Goal: Information Seeking & Learning: Find specific fact

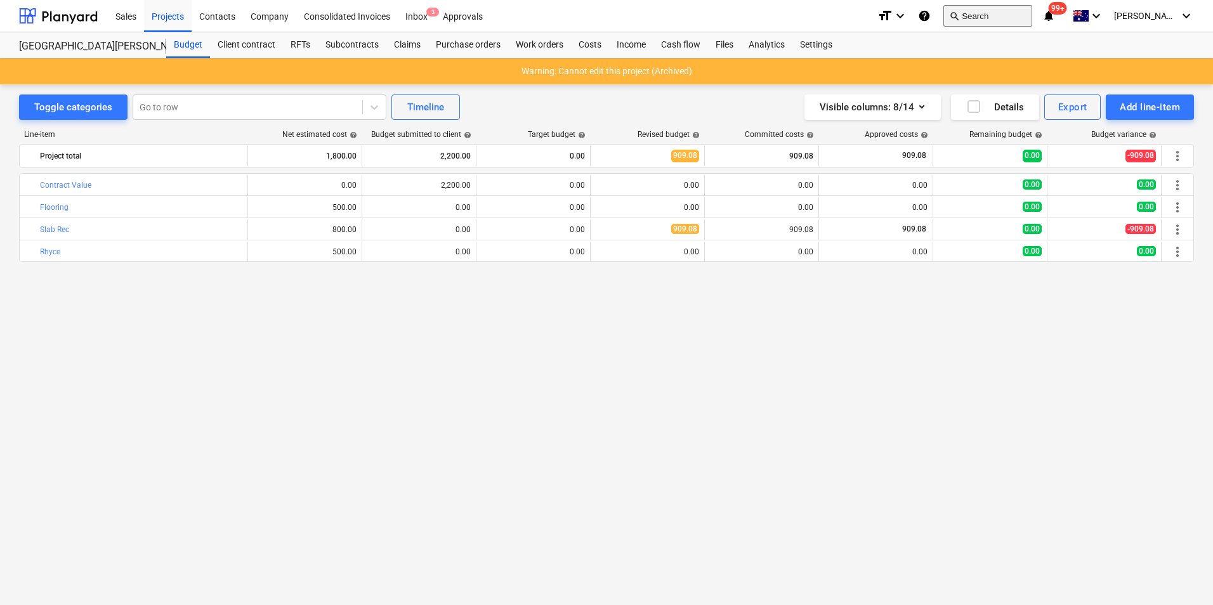
click at [1016, 13] on button "search Search" at bounding box center [988, 16] width 89 height 22
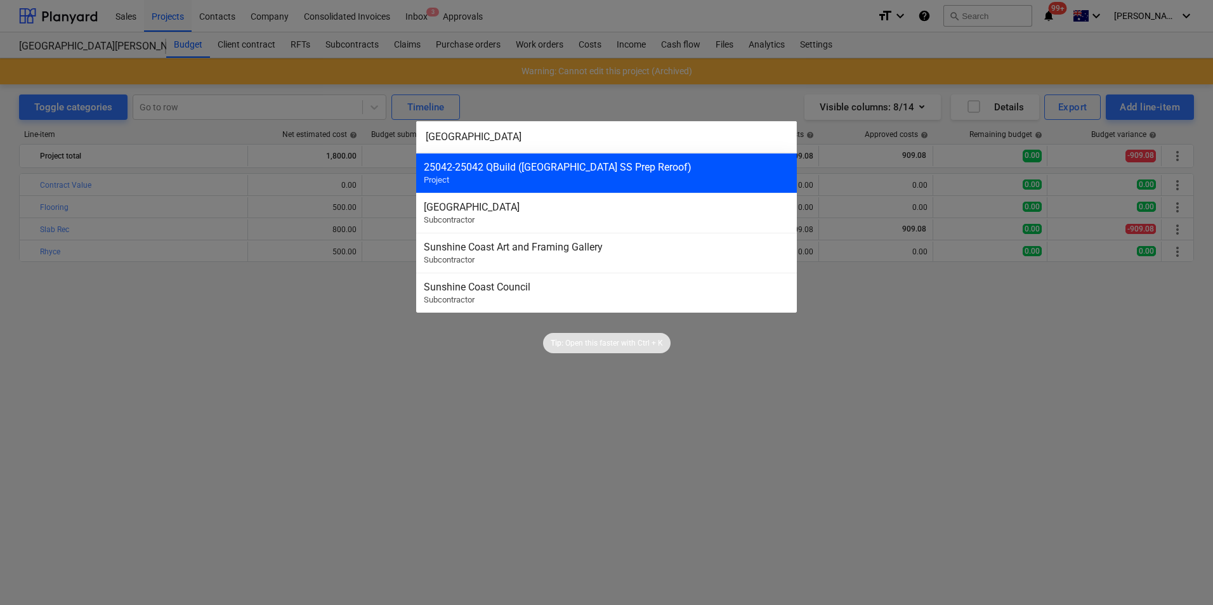
type input "[GEOGRAPHIC_DATA]"
click at [616, 171] on div "25042 - 25042 QBuild ([GEOGRAPHIC_DATA] SS Prep Reroof)" at bounding box center [607, 167] width 366 height 12
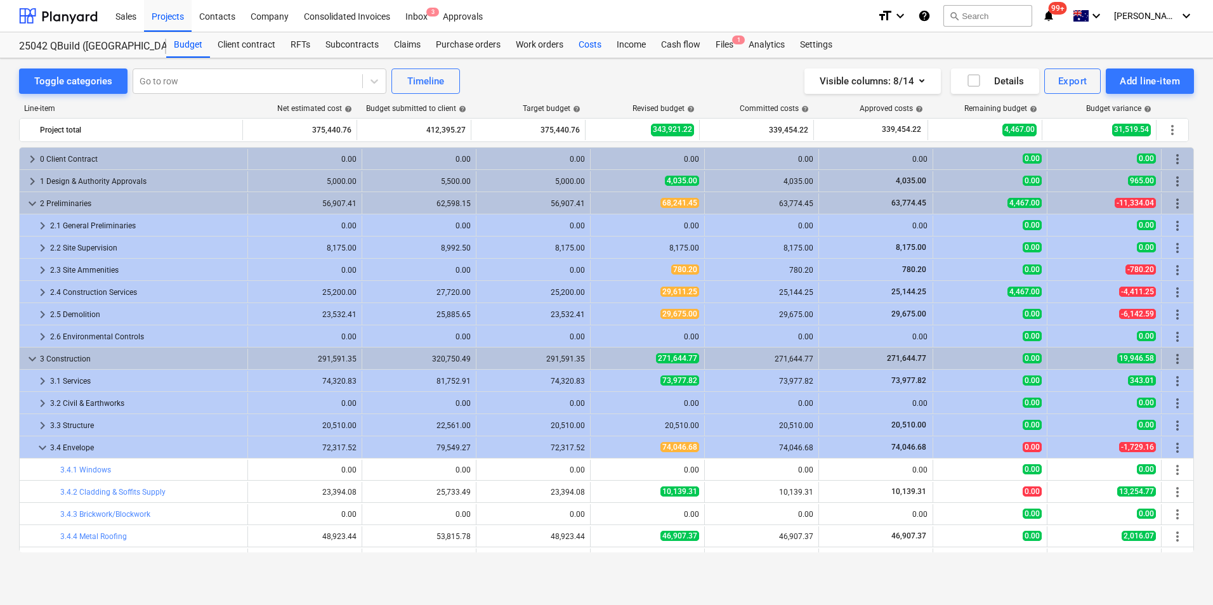
click at [589, 39] on div "Costs" at bounding box center [590, 44] width 38 height 25
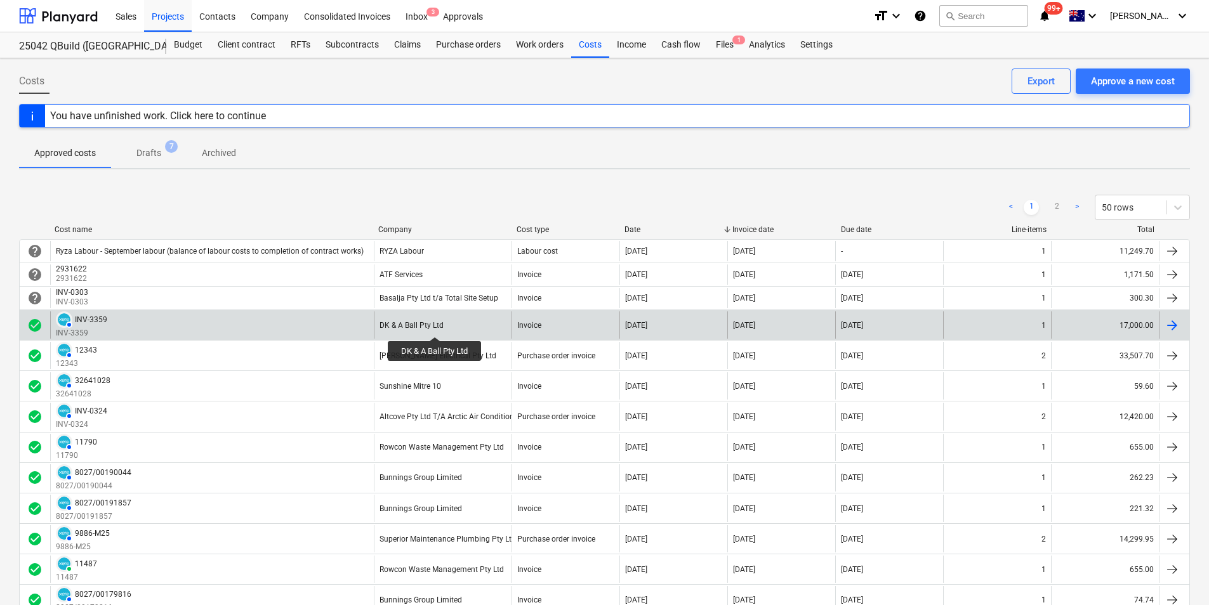
click at [435, 326] on div "DK & A Ball Pty Ltd" at bounding box center [411, 325] width 64 height 9
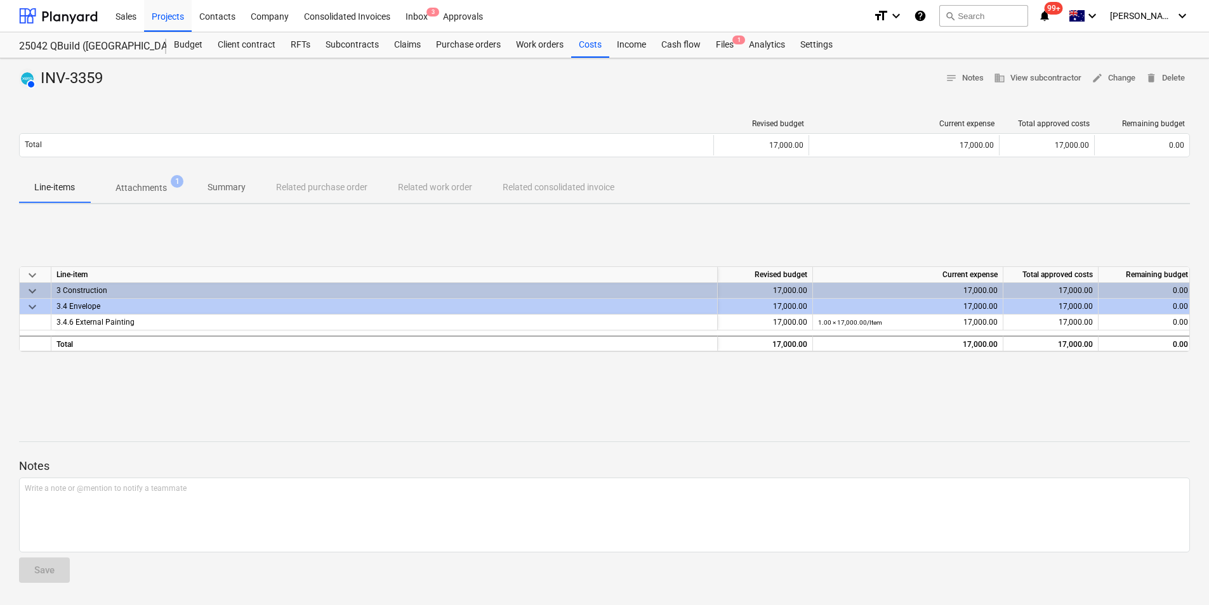
click at [124, 128] on div at bounding box center [366, 123] width 695 height 9
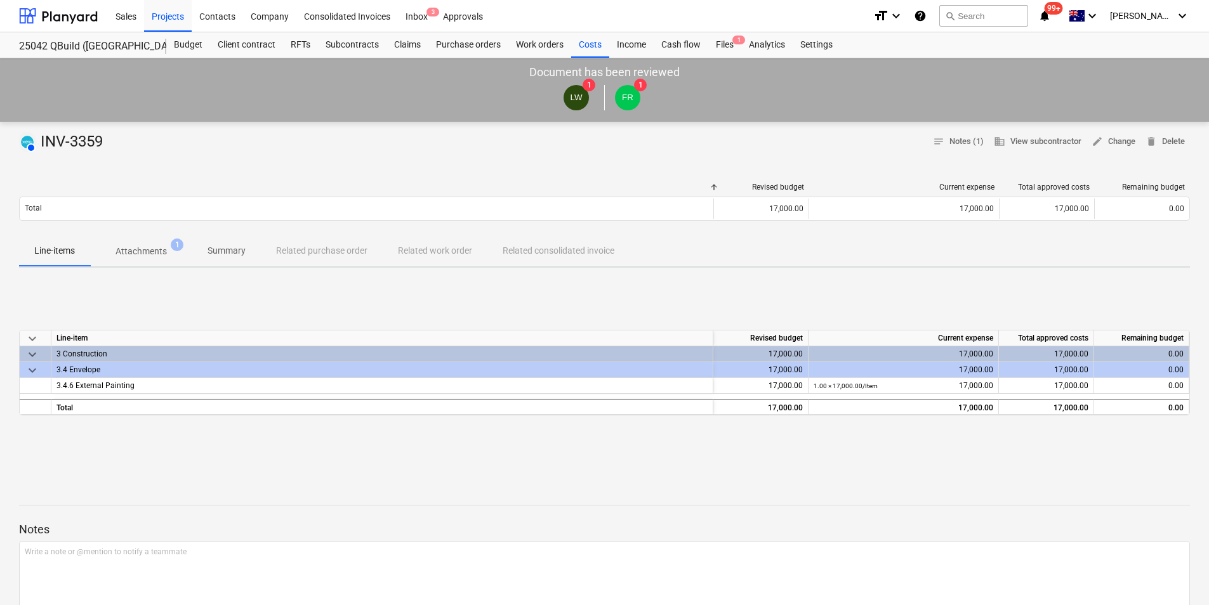
click at [159, 244] on span "Attachments 1" at bounding box center [141, 251] width 102 height 23
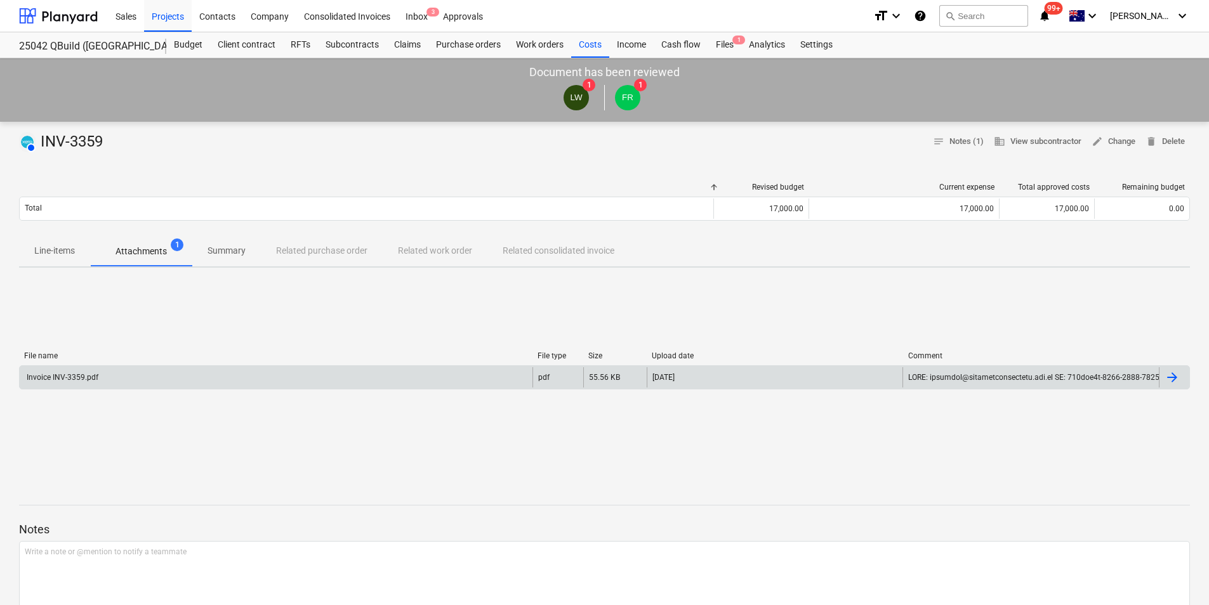
click at [69, 376] on div "Invoice INV-3359.pdf" at bounding box center [62, 377] width 74 height 9
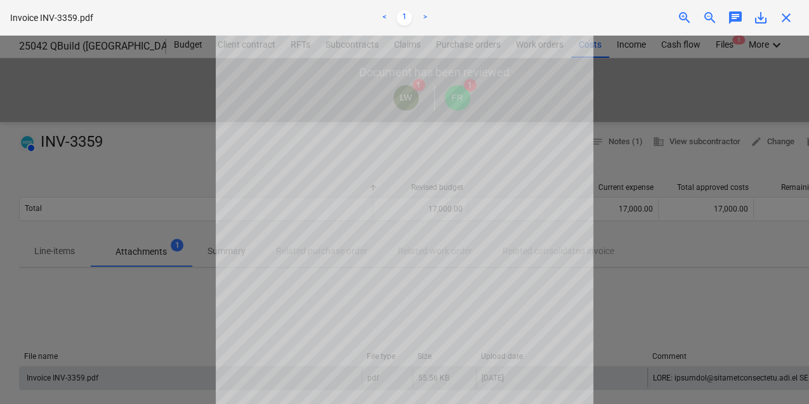
click at [786, 18] on span "close" at bounding box center [786, 17] width 15 height 15
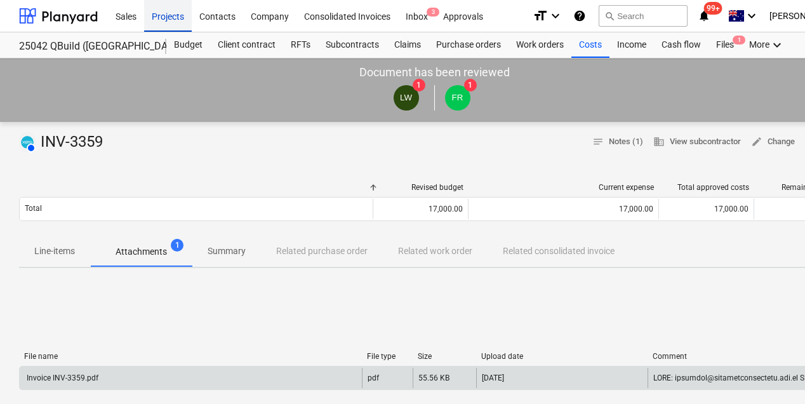
click at [166, 16] on div "Projects" at bounding box center [168, 15] width 48 height 32
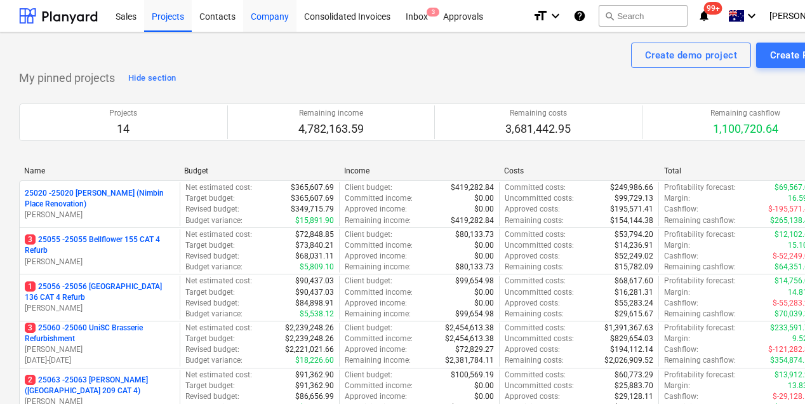
click at [265, 15] on div "Company" at bounding box center [269, 15] width 53 height 32
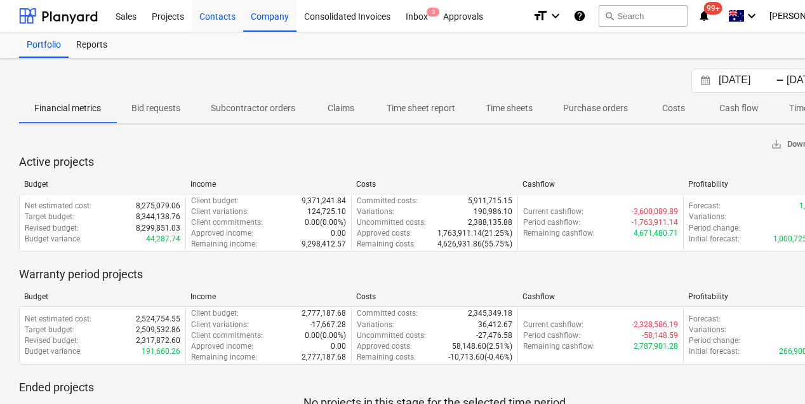
click at [222, 15] on div "Contacts" at bounding box center [217, 15] width 51 height 32
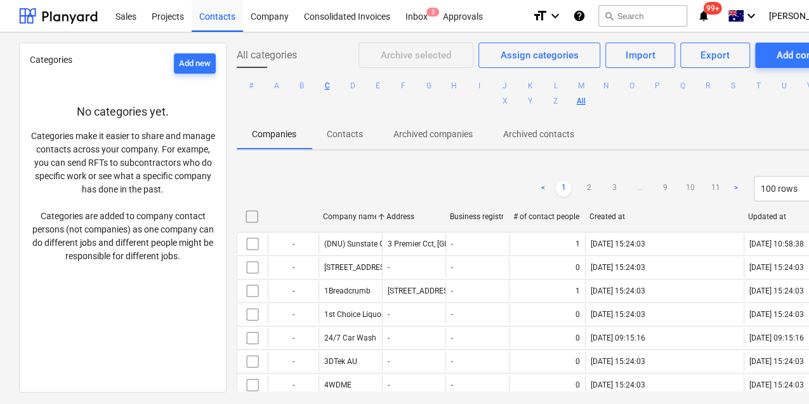
click at [335, 86] on button "C" at bounding box center [327, 85] width 15 height 15
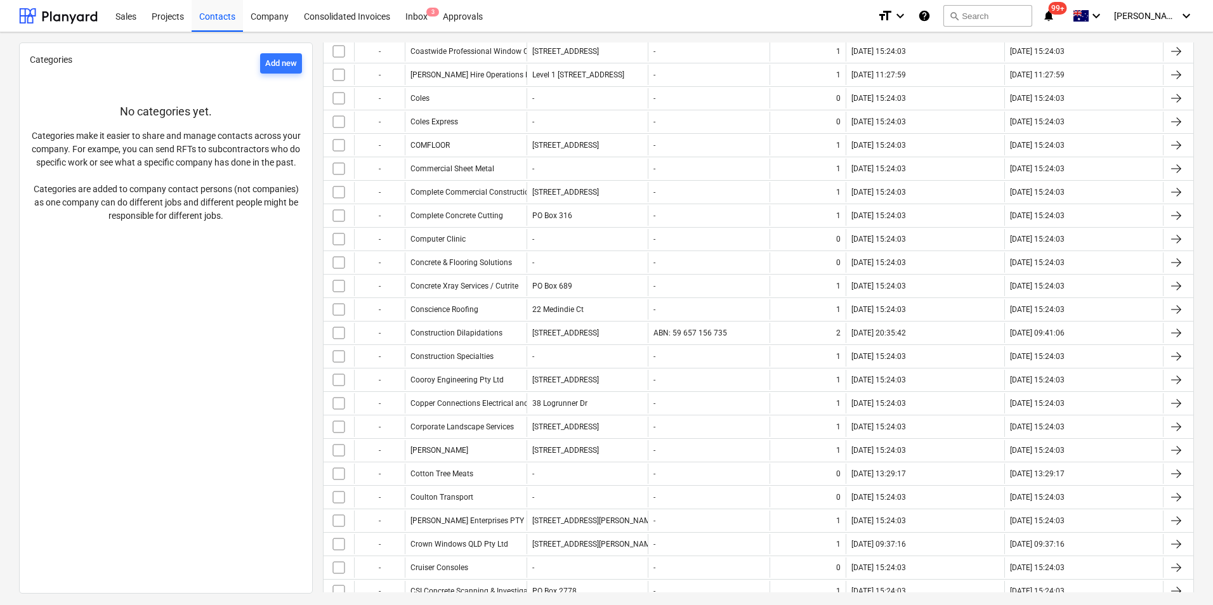
scroll to position [1333, 0]
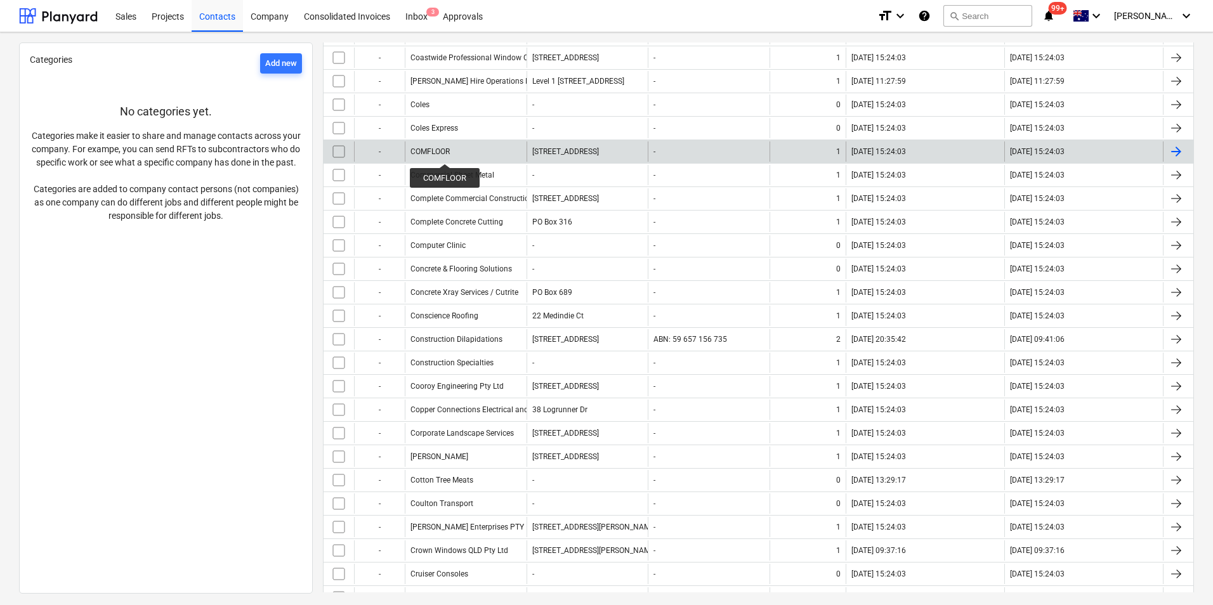
click at [445, 152] on div "COMFLOOR" at bounding box center [430, 151] width 39 height 9
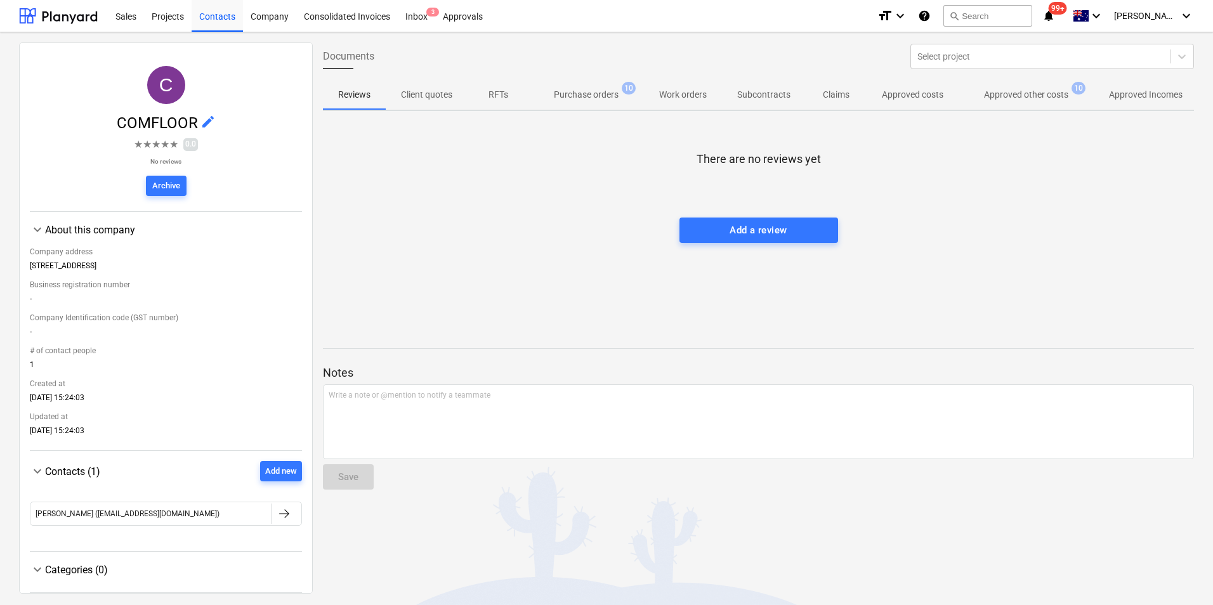
scroll to position [32, 0]
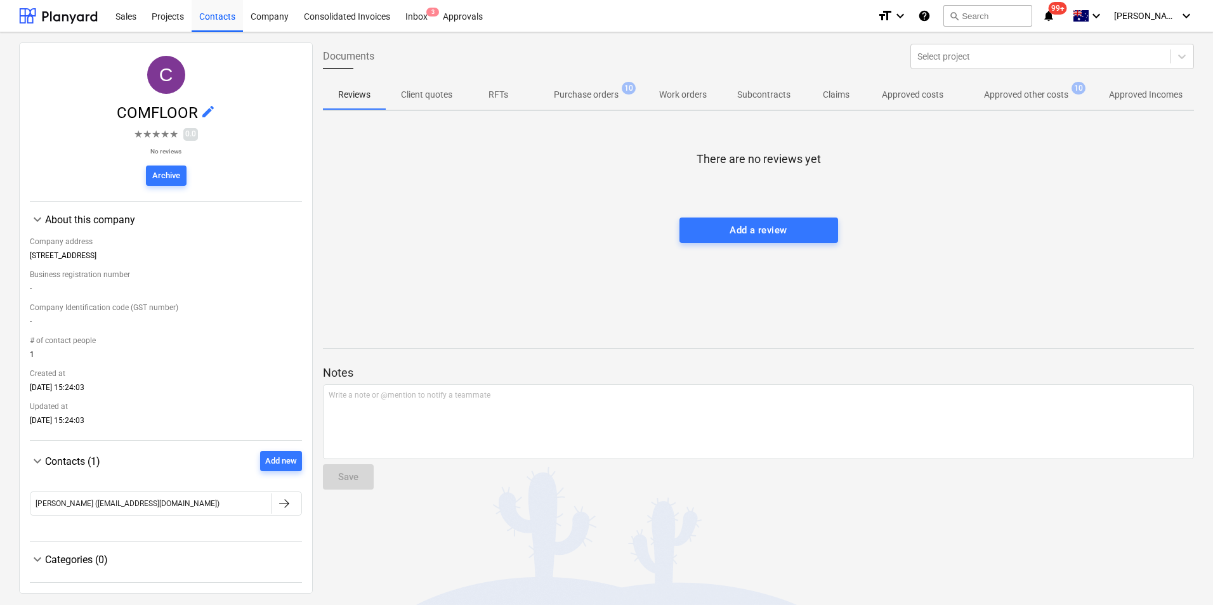
drag, startPoint x: 113, startPoint y: 256, endPoint x: 52, endPoint y: 259, distance: 61.0
click at [52, 259] on div "[STREET_ADDRESS]" at bounding box center [166, 258] width 272 height 14
drag, startPoint x: 52, startPoint y: 259, endPoint x: 77, endPoint y: 258, distance: 24.8
copy div "[STREET_ADDRESS]"
click at [279, 15] on div "Company" at bounding box center [269, 15] width 53 height 32
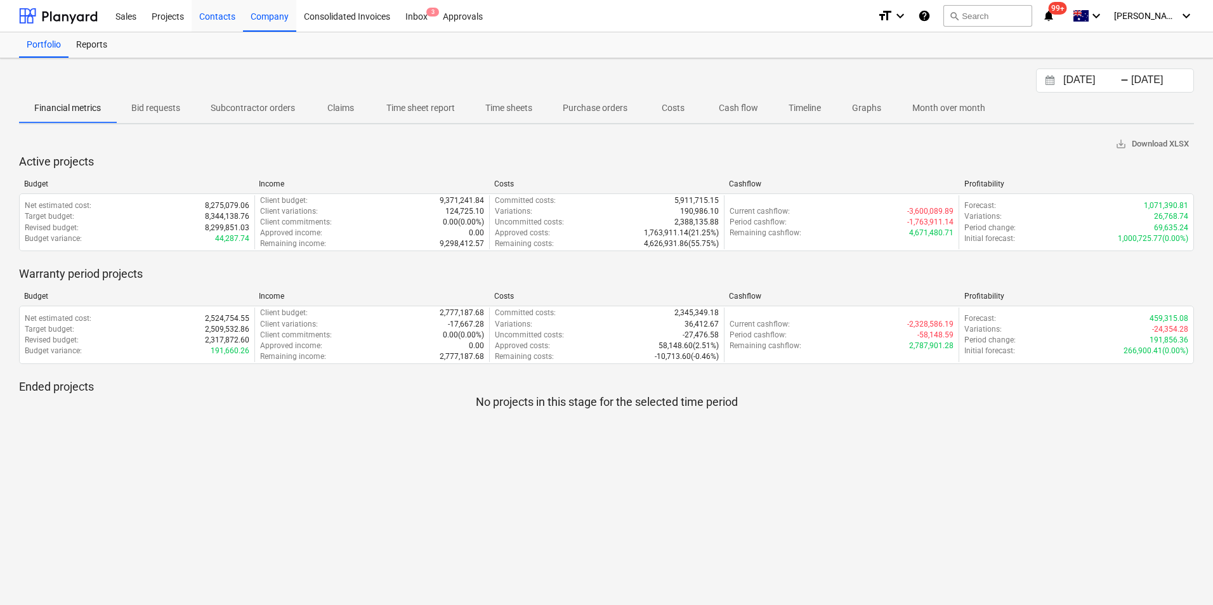
click at [223, 15] on div "Contacts" at bounding box center [217, 15] width 51 height 32
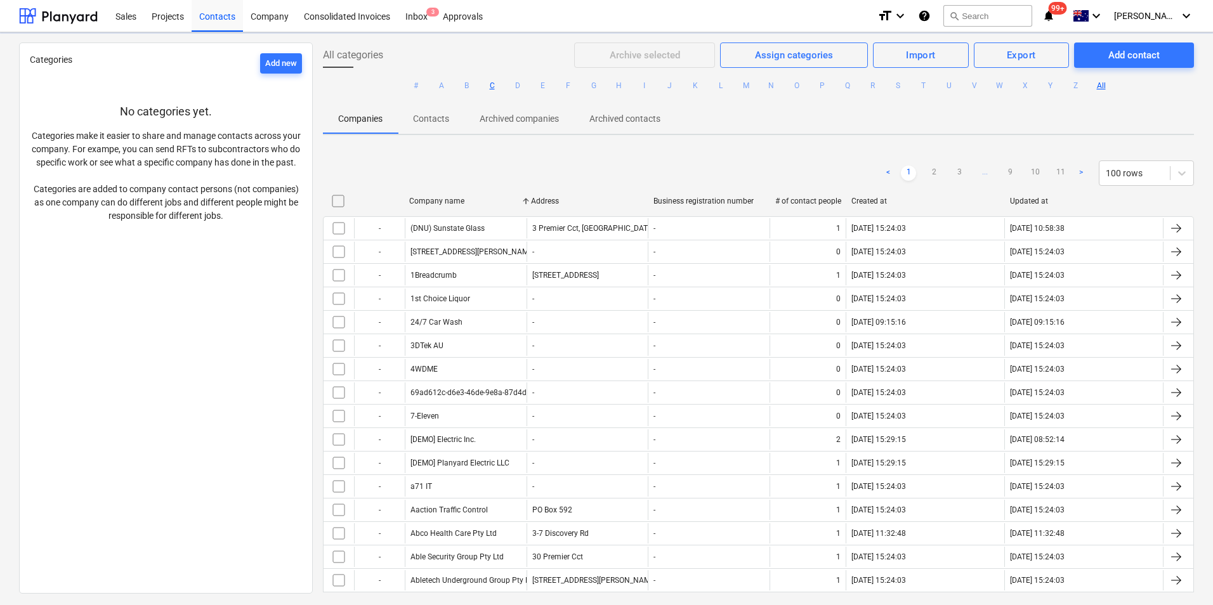
click at [487, 82] on button "C" at bounding box center [492, 85] width 15 height 15
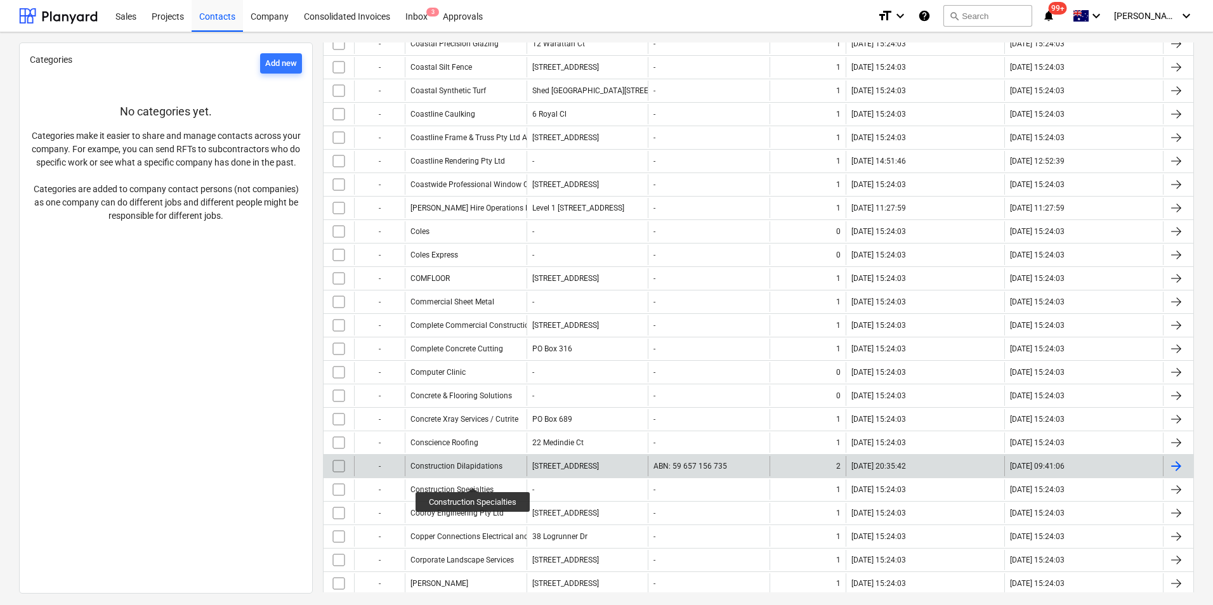
scroll to position [1333, 0]
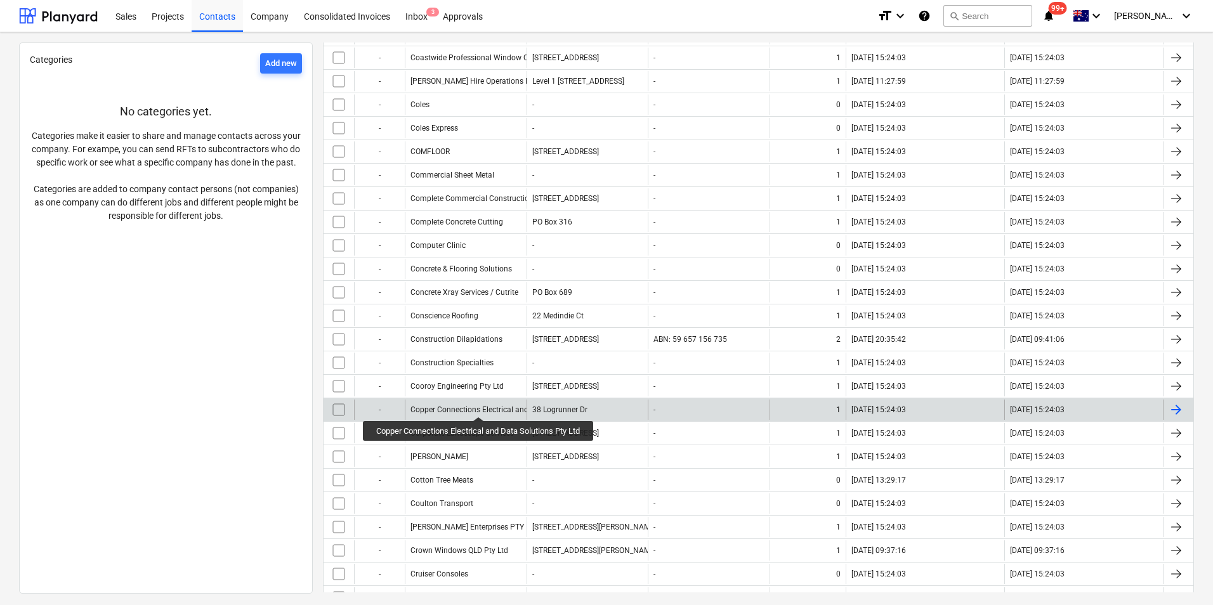
click at [481, 406] on div "Copper Connections Electrical and Data Solutions Pty Ltd" at bounding box center [509, 410] width 197 height 9
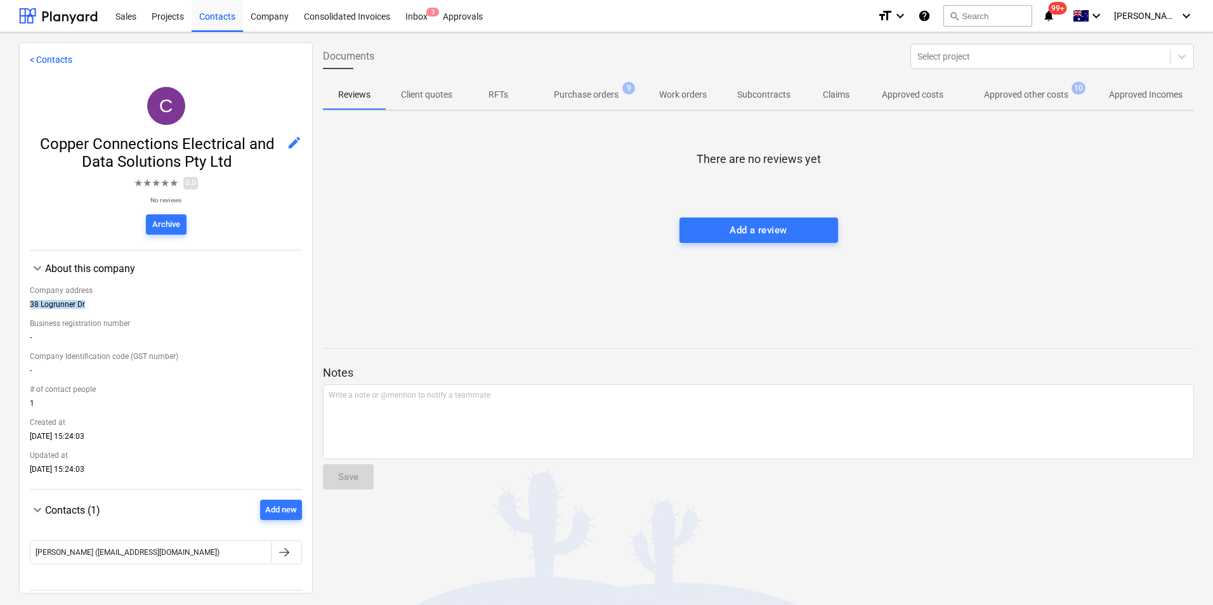
drag, startPoint x: 82, startPoint y: 300, endPoint x: 98, endPoint y: 306, distance: 16.9
click at [98, 306] on div "Company address [STREET_ADDRESS]" at bounding box center [166, 297] width 272 height 33
drag, startPoint x: 159, startPoint y: 15, endPoint x: 1020, endPoint y: 13, distance: 860.5
click at [159, 15] on div "Projects" at bounding box center [168, 15] width 48 height 32
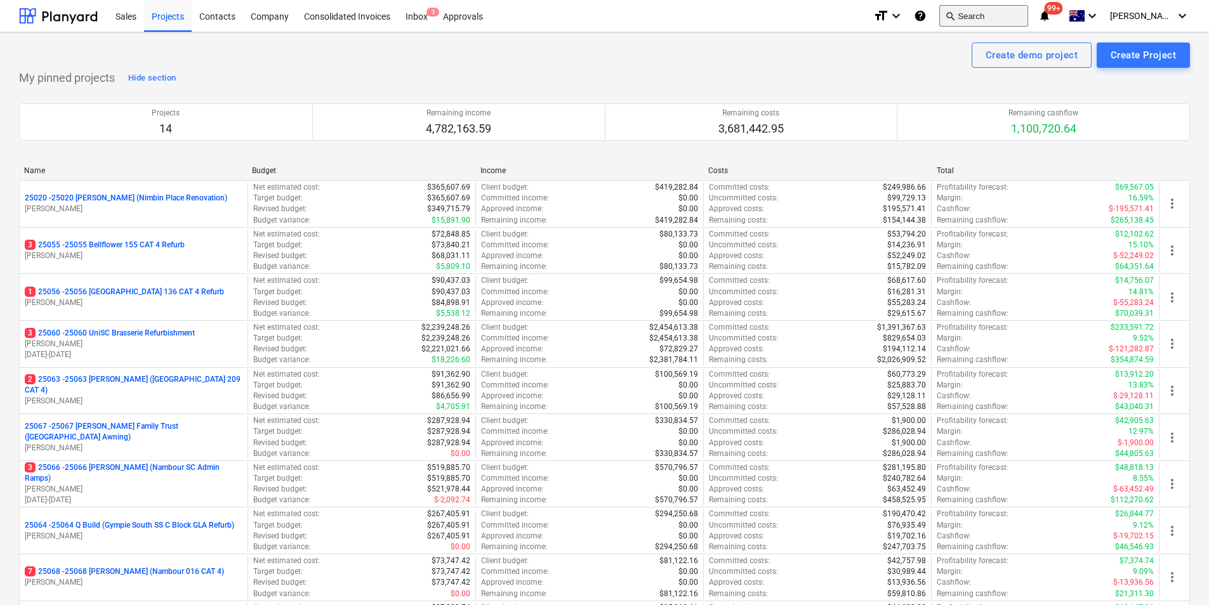
click at [1019, 15] on button "search Search" at bounding box center [983, 16] width 89 height 22
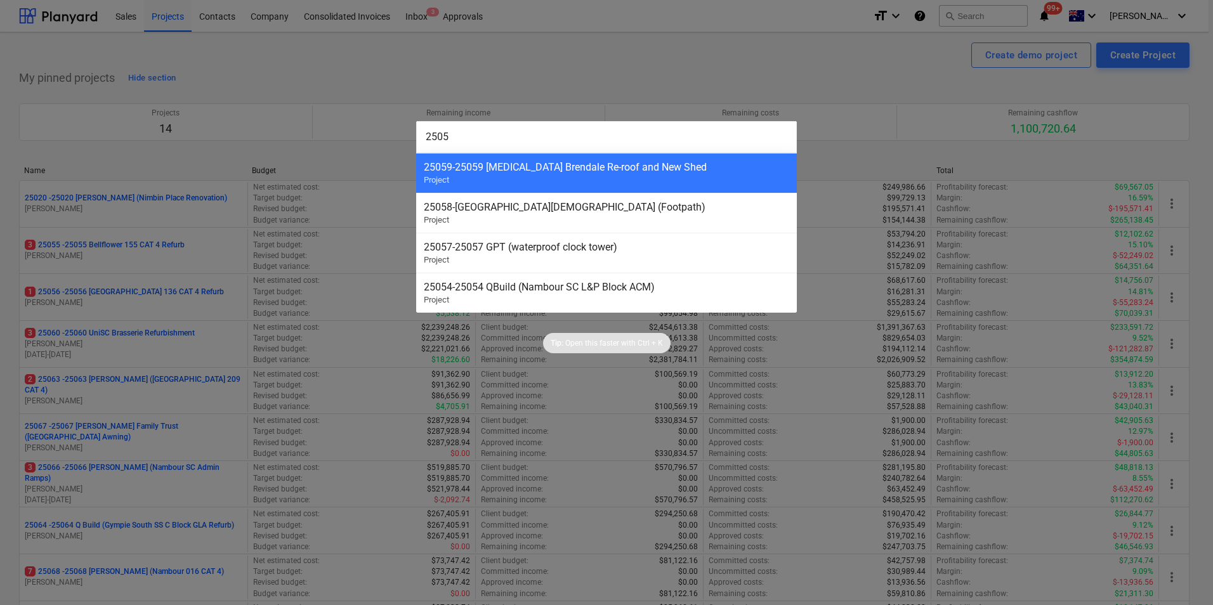
type input "25055"
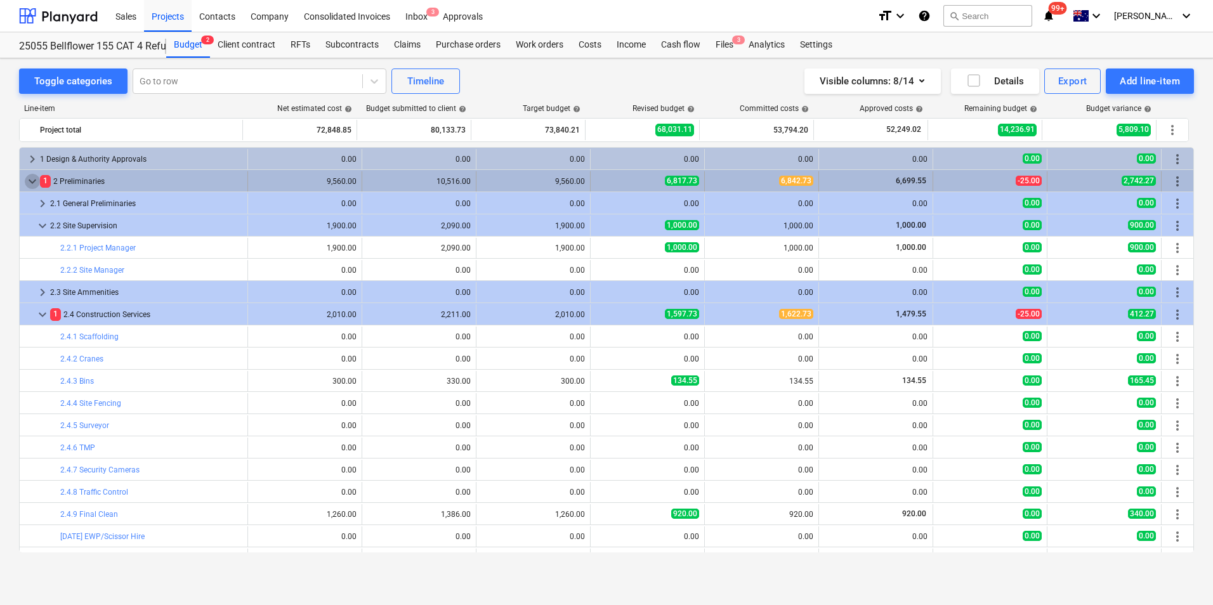
click at [27, 180] on span "keyboard_arrow_down" at bounding box center [32, 181] width 15 height 15
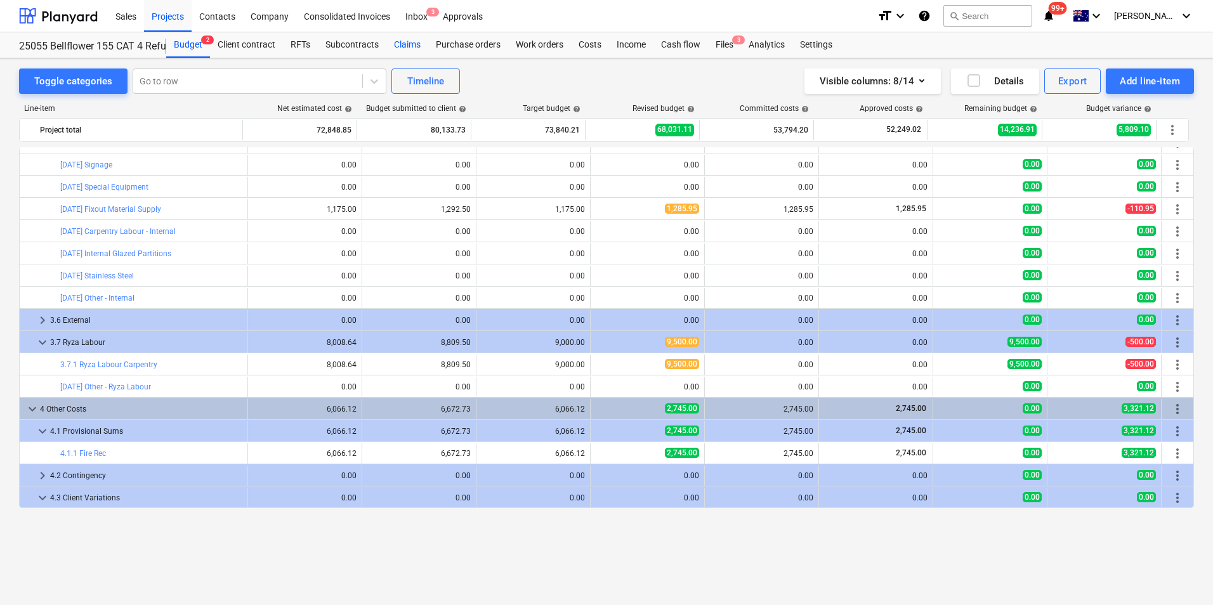
scroll to position [419, 0]
